Goal: Complete application form

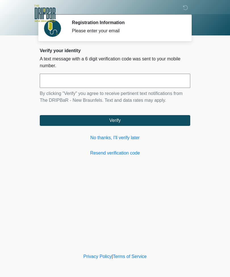
click at [136, 138] on link "No thanks, I'll verify later" at bounding box center [115, 137] width 150 height 7
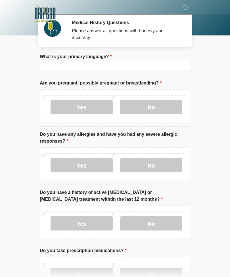
click at [145, 74] on li "What is your primary language? What is your primary language?" at bounding box center [115, 64] width 150 height 22
click at [174, 58] on li "What is your primary language? What is your primary language?" at bounding box center [115, 64] width 150 height 22
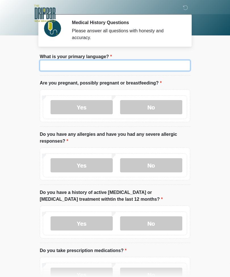
click at [165, 66] on input "What is your primary language?" at bounding box center [115, 65] width 150 height 11
type input "*******"
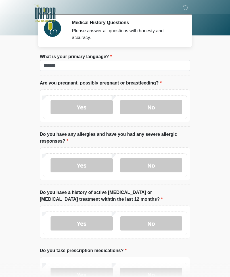
click at [160, 104] on label "No" at bounding box center [151, 107] width 62 height 14
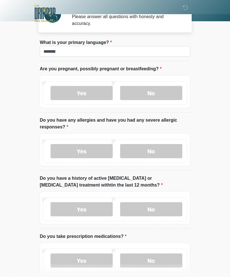
click at [169, 153] on label "No" at bounding box center [151, 151] width 62 height 14
click at [170, 211] on label "No" at bounding box center [151, 209] width 62 height 14
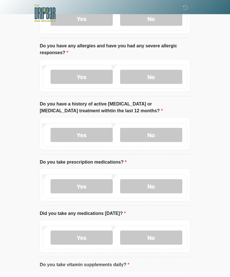
scroll to position [89, 0]
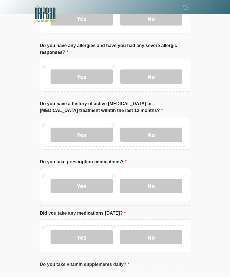
click at [166, 183] on label "No" at bounding box center [151, 186] width 62 height 14
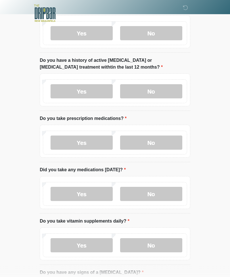
scroll to position [132, 0]
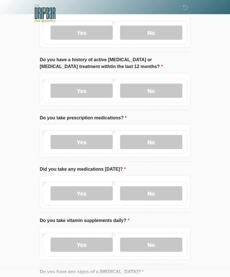
click at [176, 192] on label "No" at bounding box center [151, 194] width 62 height 14
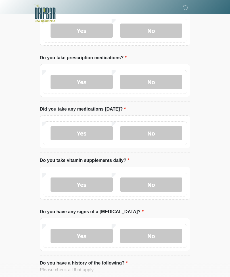
scroll to position [194, 0]
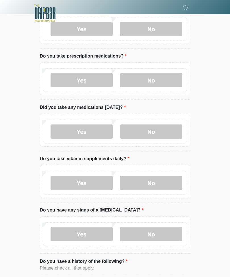
click at [104, 181] on label "Yes" at bounding box center [81, 183] width 62 height 14
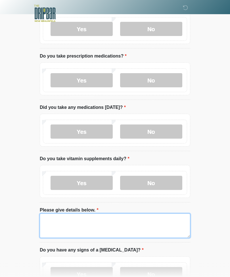
click at [167, 220] on textarea "Please give details below." at bounding box center [115, 226] width 150 height 24
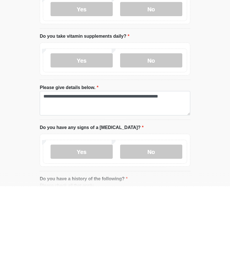
click at [172, 235] on label "No" at bounding box center [151, 242] width 62 height 14
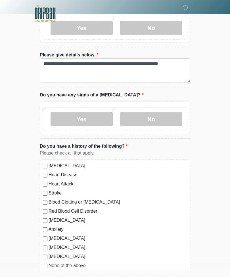
scroll to position [340, 0]
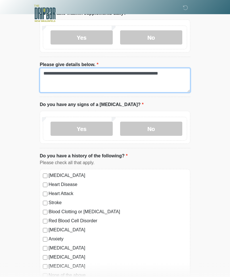
click at [180, 76] on textarea "**********" at bounding box center [115, 80] width 150 height 24
type textarea "**********"
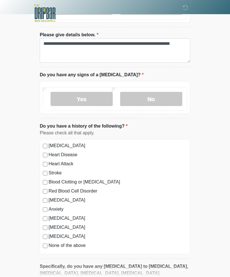
scroll to position [389, 0]
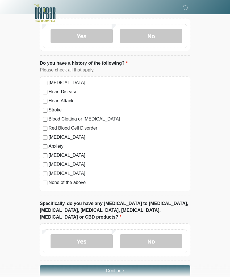
scroll to position [433, 0]
click at [169, 265] on button "Continue" at bounding box center [115, 270] width 150 height 11
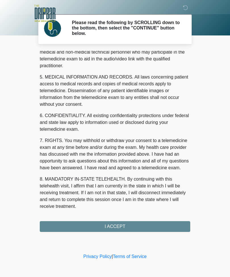
scroll to position [172, 0]
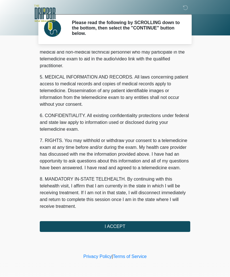
click at [165, 225] on button "I ACCEPT" at bounding box center [115, 226] width 150 height 11
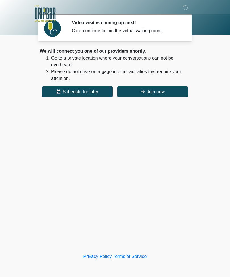
click at [155, 95] on button "Join now" at bounding box center [152, 92] width 71 height 11
